Goal: Task Accomplishment & Management: Manage account settings

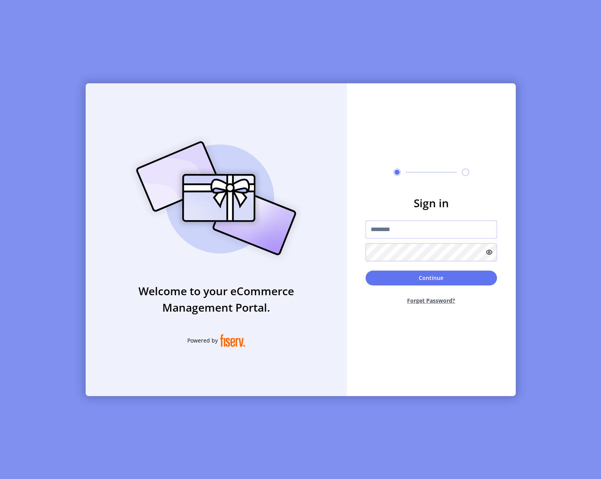
type input "**********"
click at [405, 281] on button "Continue" at bounding box center [431, 278] width 131 height 15
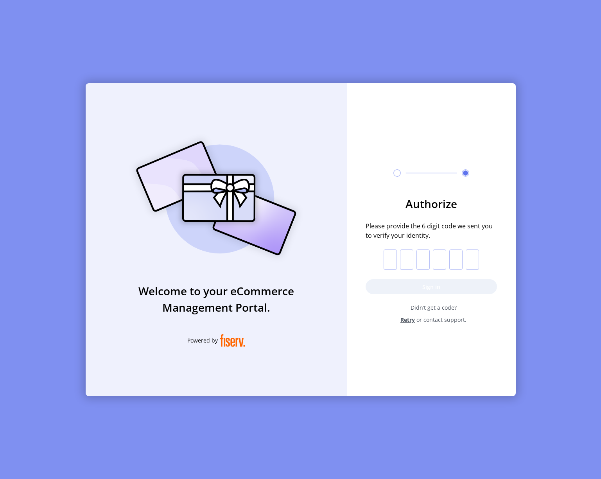
click at [389, 262] on input "text" at bounding box center [390, 260] width 13 height 20
type input "*"
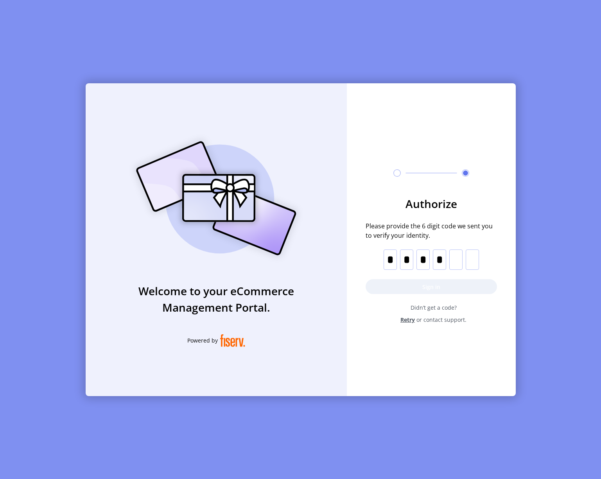
type input "*"
click at [428, 284] on button "Sign in" at bounding box center [431, 286] width 131 height 15
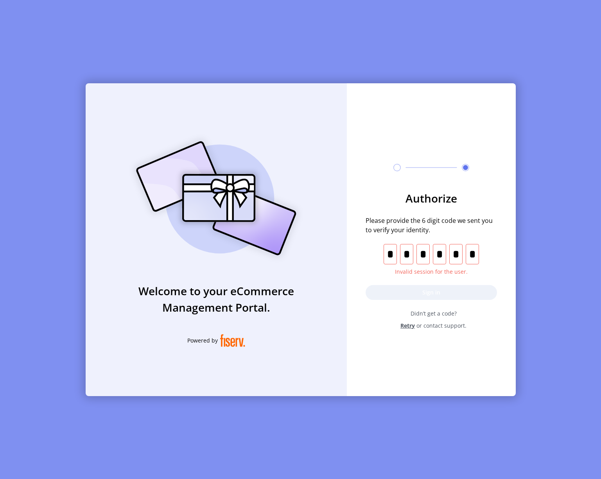
click at [405, 325] on span "Retry" at bounding box center [408, 326] width 14 height 8
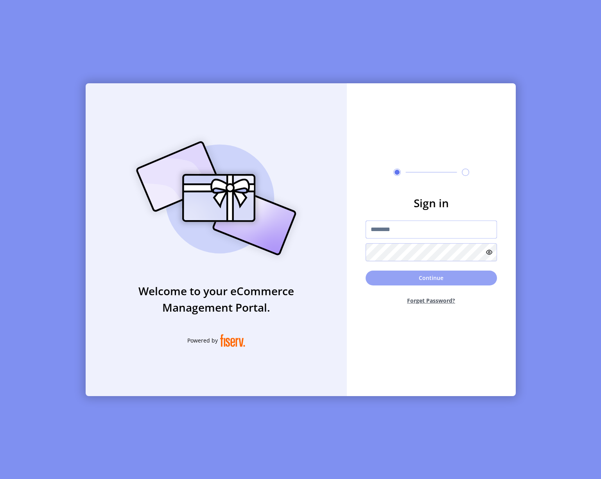
type input "**********"
click at [430, 279] on button "Continue" at bounding box center [431, 278] width 131 height 15
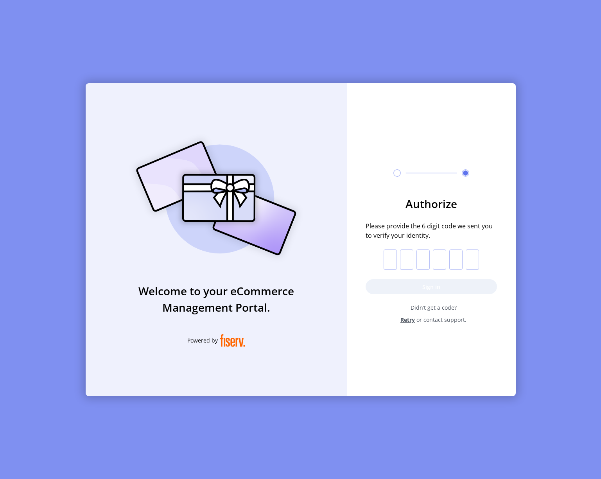
click at [387, 259] on input "text" at bounding box center [390, 260] width 13 height 20
type input "*"
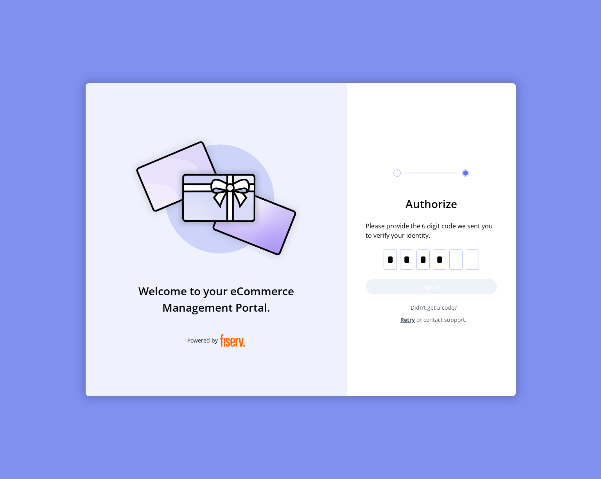
type input "*"
click at [470, 289] on button "Sign in" at bounding box center [431, 286] width 131 height 15
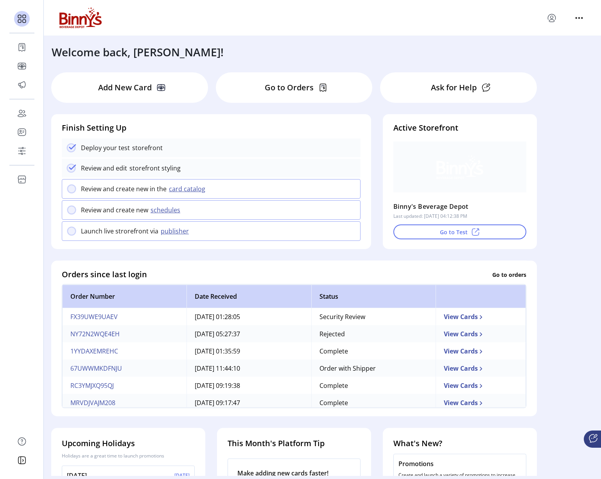
click at [266, 88] on p "Go to Orders" at bounding box center [289, 88] width 49 height 12
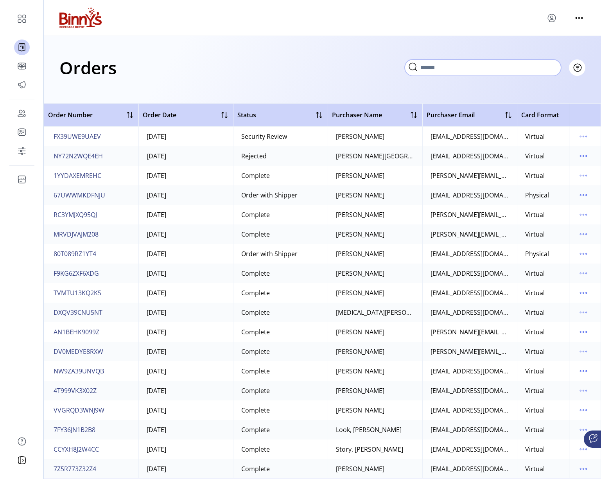
click at [546, 67] on input "text" at bounding box center [483, 67] width 156 height 16
paste input "**********"
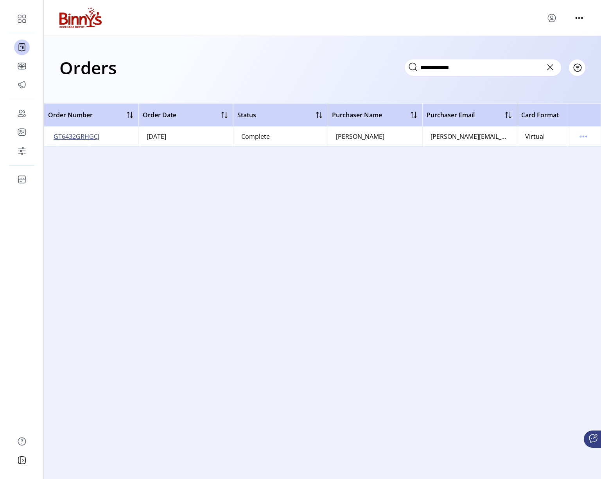
click at [80, 138] on span "GT6432GRHGCJ" at bounding box center [77, 136] width 46 height 9
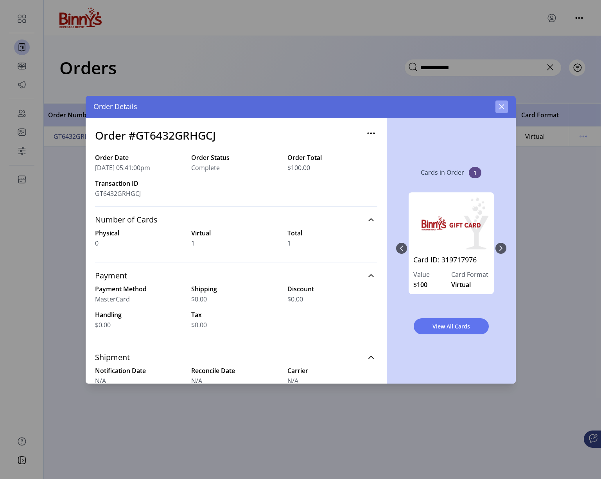
click at [498, 106] on button "button" at bounding box center [502, 107] width 13 height 13
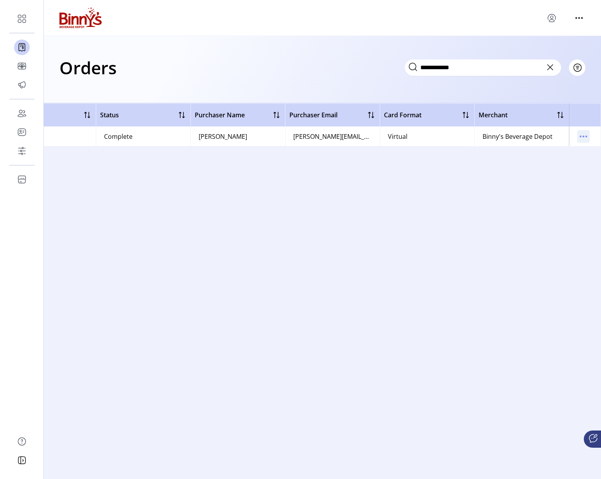
click at [581, 137] on icon "menu" at bounding box center [580, 136] width 1 height 1
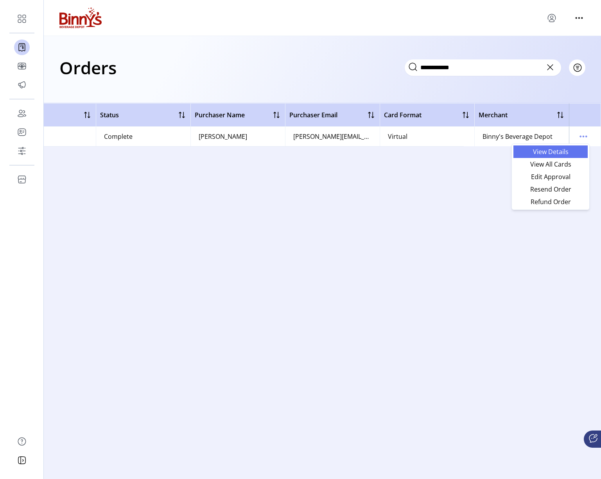
click at [554, 151] on span "View Details" at bounding box center [550, 152] width 65 height 6
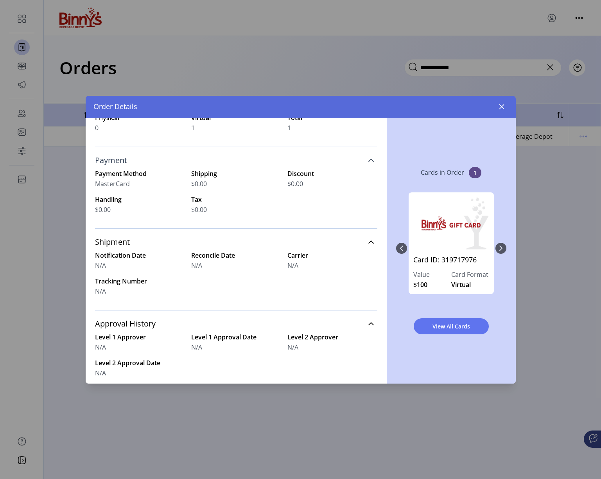
scroll to position [133, 0]
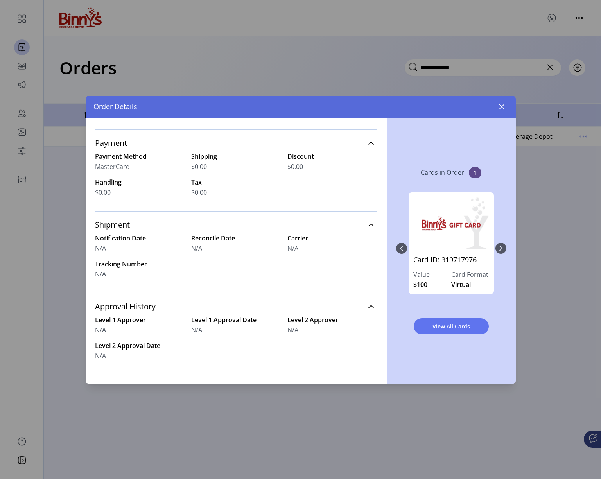
click at [237, 188] on div "$0.00" at bounding box center [236, 192] width 90 height 9
drag, startPoint x: 122, startPoint y: 138, endPoint x: 113, endPoint y: 155, distance: 19.2
click at [119, 143] on span "Payment" at bounding box center [111, 143] width 32 height 8
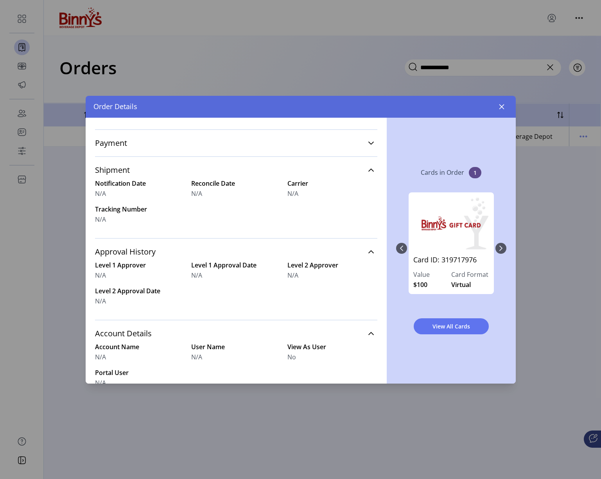
click at [113, 155] on div "Payment Payment Method MasterCard Shipping $0.00 Discount $0.00 Handling $0.00 …" at bounding box center [236, 142] width 282 height 27
click at [185, 149] on link "Payment" at bounding box center [236, 143] width 282 height 17
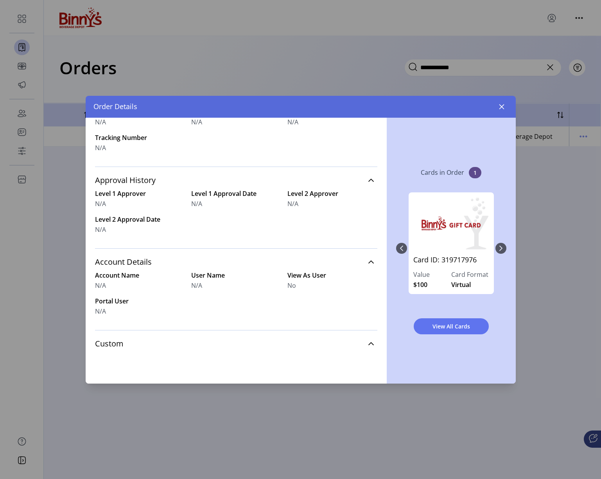
scroll to position [259, 0]
click at [501, 108] on icon "button" at bounding box center [501, 106] width 5 height 5
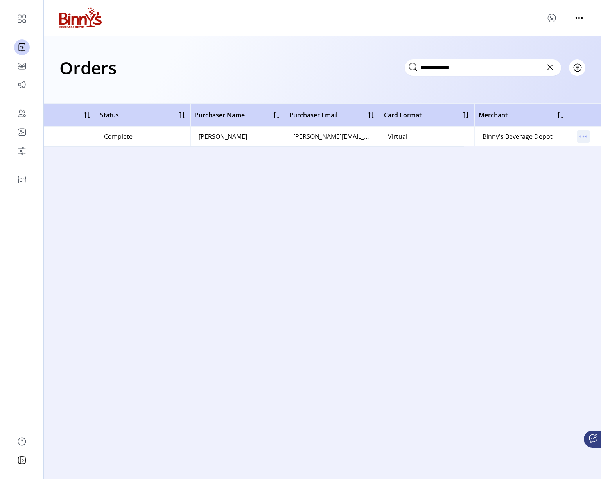
click at [580, 137] on icon "menu" at bounding box center [580, 136] width 1 height 1
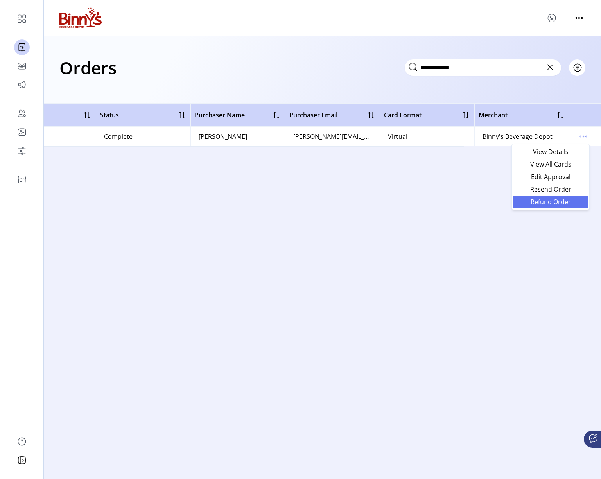
click at [549, 202] on span "Refund Order" at bounding box center [550, 202] width 65 height 6
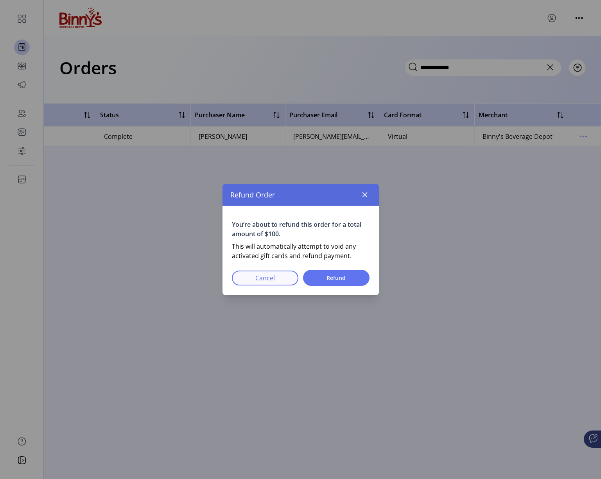
click at [259, 280] on span "Cancel" at bounding box center [265, 277] width 46 height 9
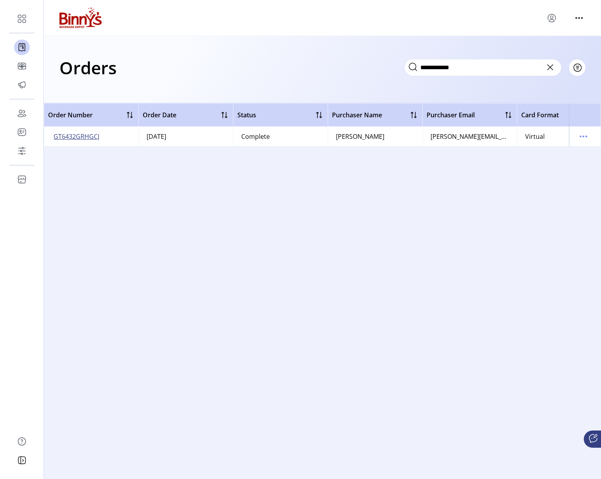
click at [82, 135] on span "GT6432GRHGCJ" at bounding box center [77, 136] width 46 height 9
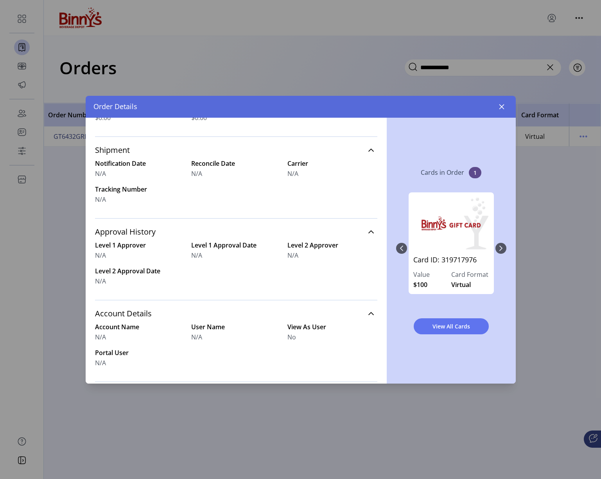
scroll to position [250, 0]
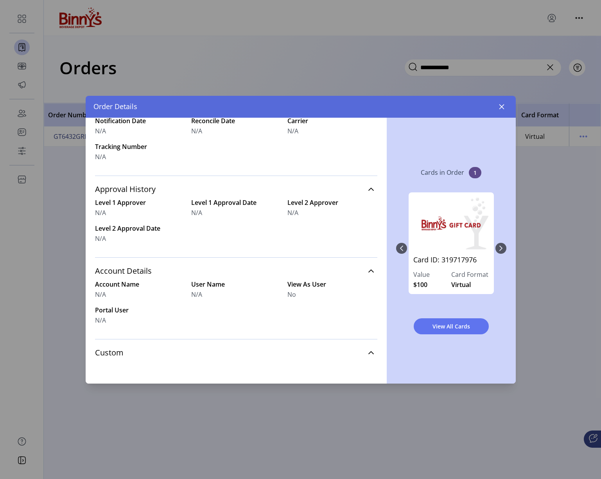
drag, startPoint x: 500, startPoint y: 105, endPoint x: 480, endPoint y: 79, distance: 32.3
click at [500, 105] on icon "button" at bounding box center [501, 106] width 5 height 5
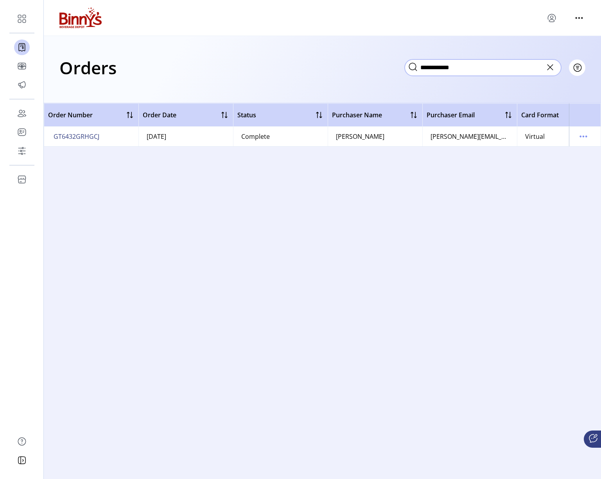
click at [462, 67] on input "**********" at bounding box center [483, 67] width 156 height 16
paste input "text"
type input "**********"
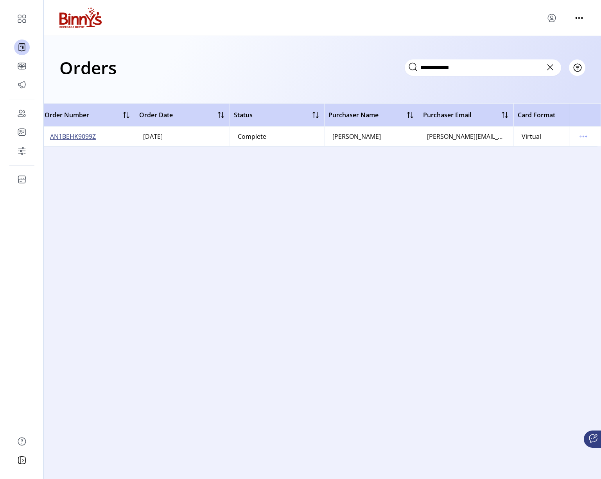
click at [65, 136] on span "AN1BEHK9099Z" at bounding box center [73, 136] width 46 height 9
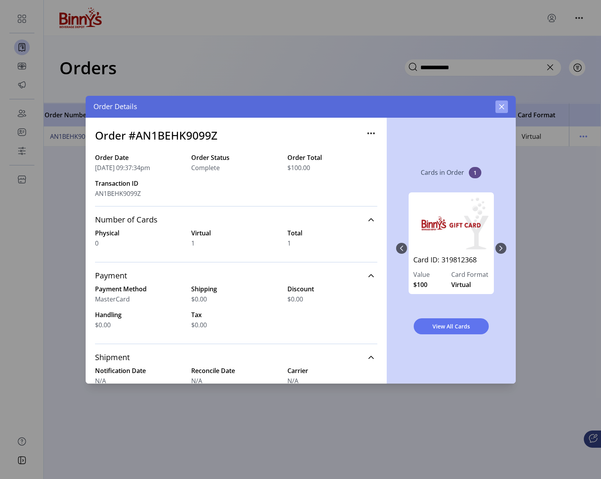
click at [499, 105] on icon "button" at bounding box center [502, 107] width 6 height 6
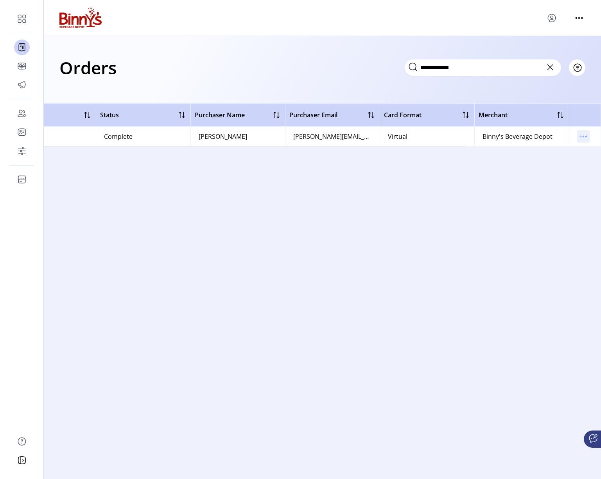
scroll to position [0, 137]
click at [578, 134] on icon "menu" at bounding box center [583, 136] width 13 height 13
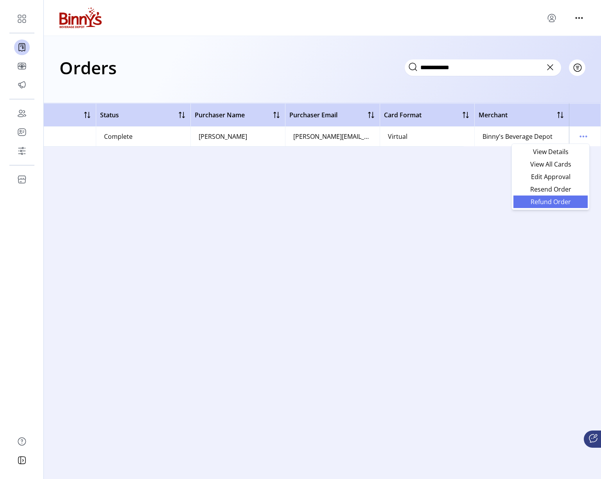
click at [548, 205] on span "Refund Order" at bounding box center [550, 202] width 65 height 6
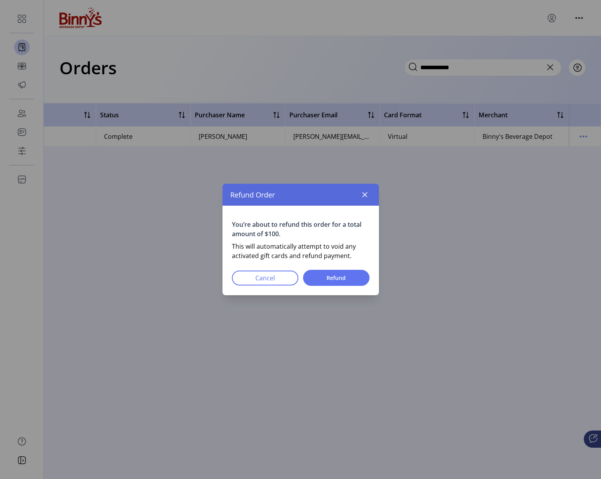
click at [366, 194] on icon "button" at bounding box center [365, 195] width 6 height 6
